Goal: Register for event/course

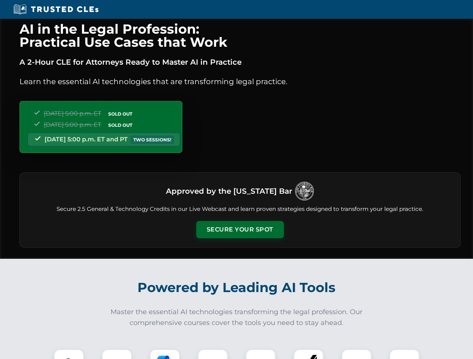
click at [240, 230] on button "Secure Your Spot" at bounding box center [240, 229] width 88 height 17
click at [69, 354] on img at bounding box center [69, 365] width 22 height 22
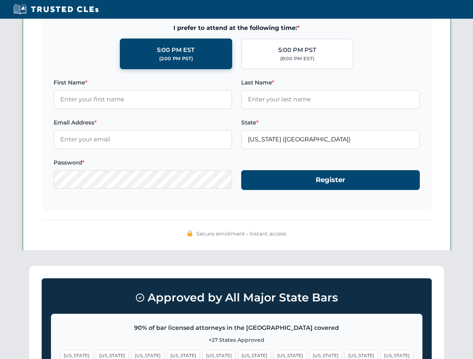
click at [274, 354] on span "[US_STATE]" at bounding box center [290, 355] width 33 height 11
click at [345, 354] on span "[US_STATE]" at bounding box center [361, 355] width 33 height 11
